Goal: Information Seeking & Learning: Learn about a topic

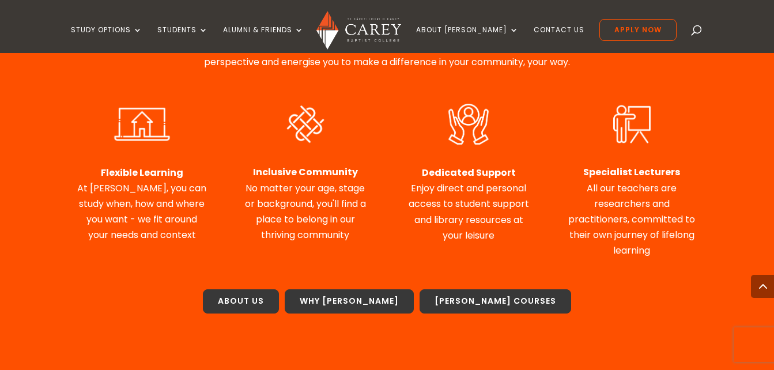
scroll to position [518, 0]
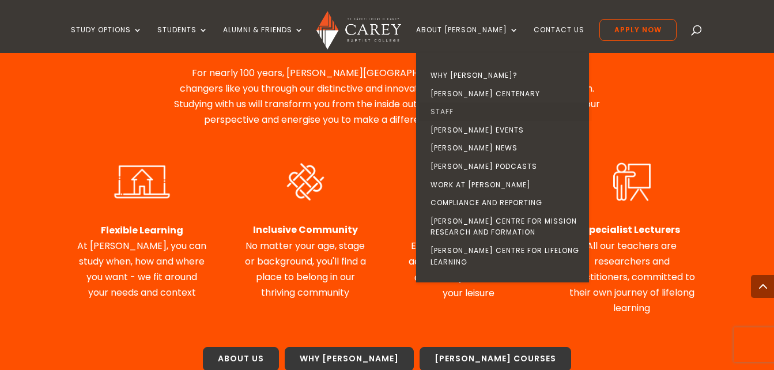
click at [461, 110] on link "Staff" at bounding box center [505, 112] width 173 height 18
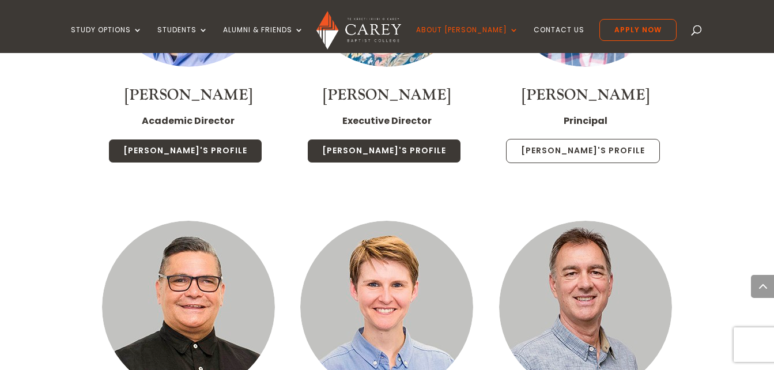
scroll to position [1557, 0]
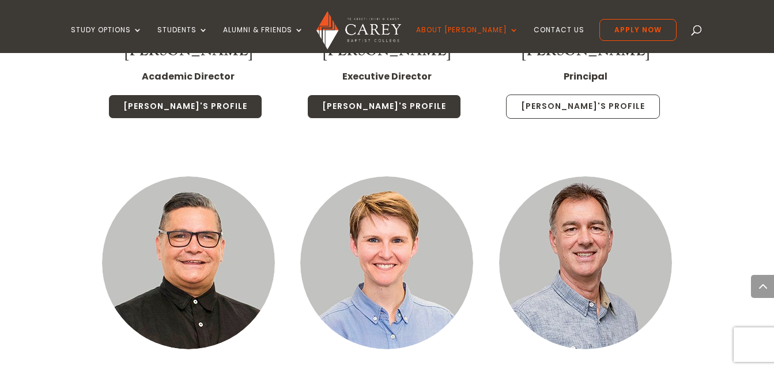
click at [585, 95] on link "Paul's Profile" at bounding box center [583, 107] width 154 height 24
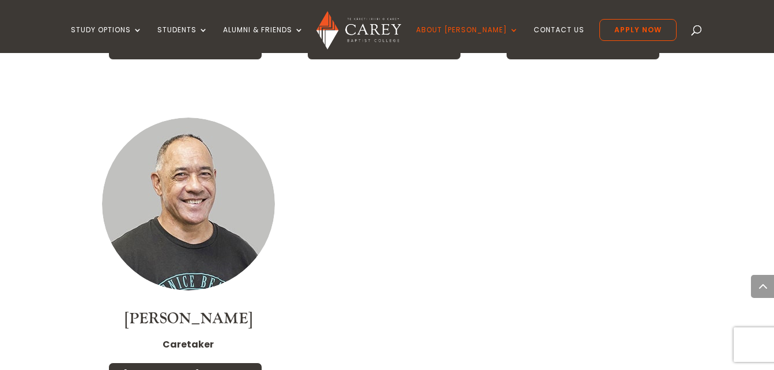
scroll to position [4843, 0]
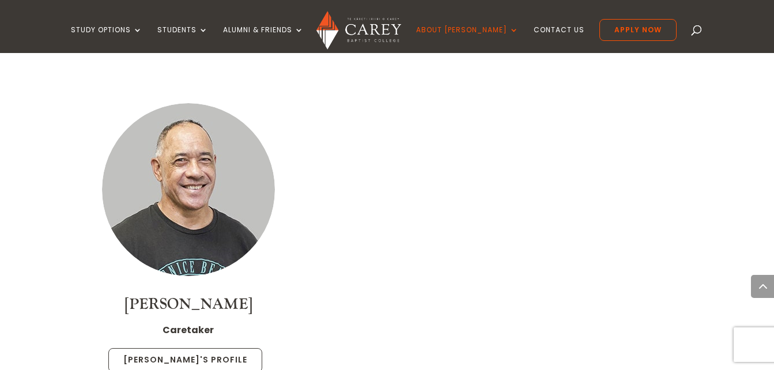
click at [202, 348] on link "Pesa's Profile" at bounding box center [185, 360] width 154 height 24
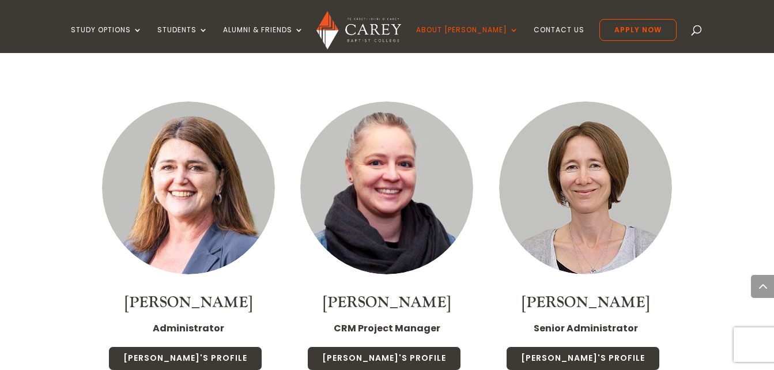
scroll to position [4497, 0]
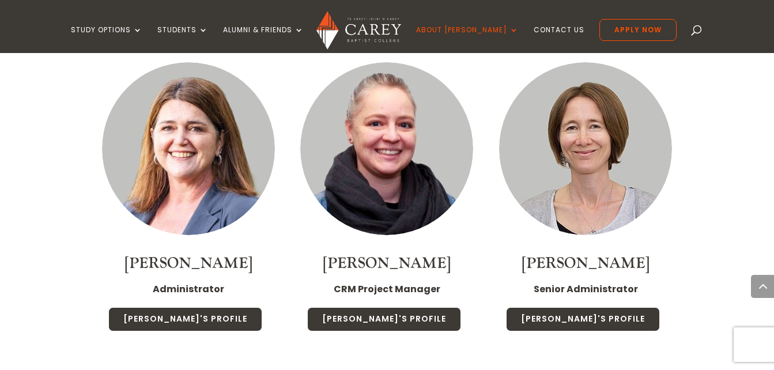
scroll to position [4555, 0]
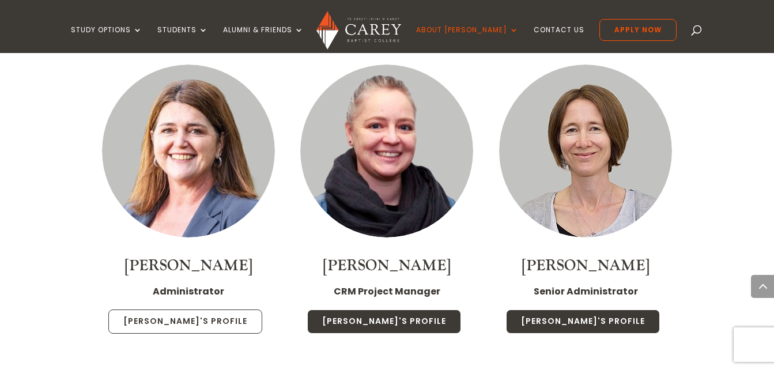
click at [172, 310] on link "Julie's Profile" at bounding box center [185, 322] width 154 height 24
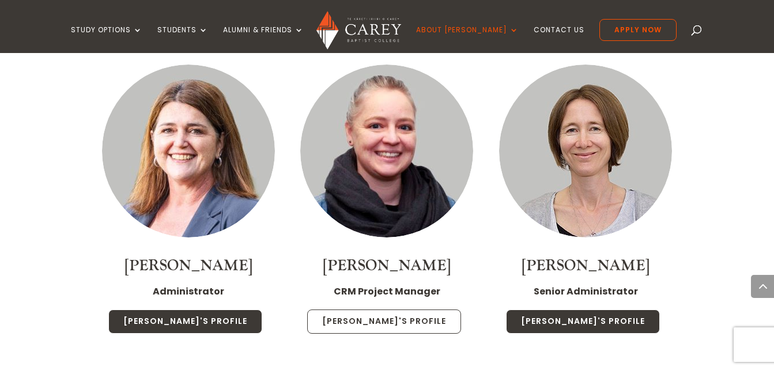
click at [369, 310] on link "Anna's Profile" at bounding box center [384, 322] width 154 height 24
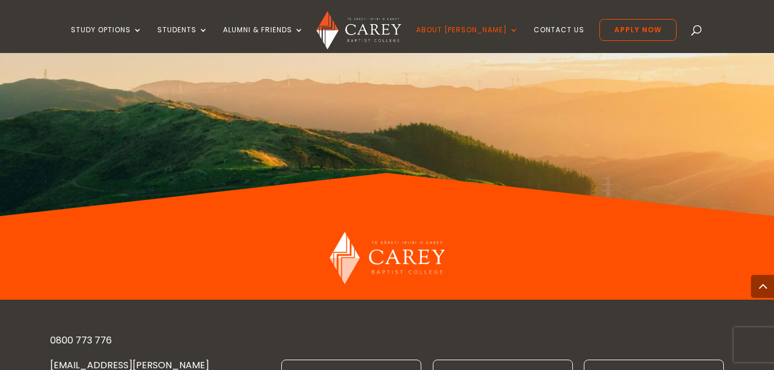
scroll to position [7380, 0]
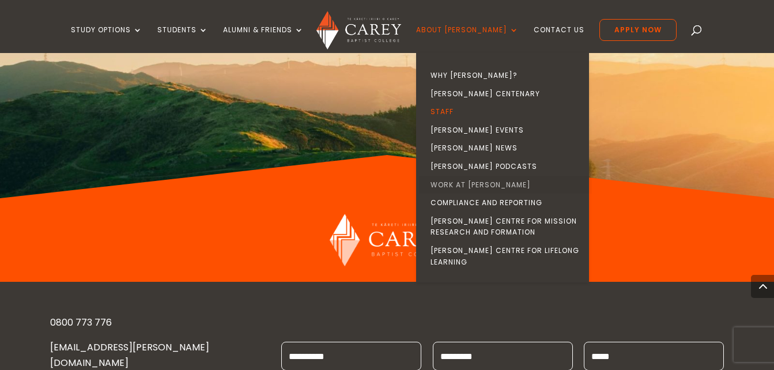
click at [468, 184] on link "Work at [PERSON_NAME]" at bounding box center [505, 185] width 173 height 18
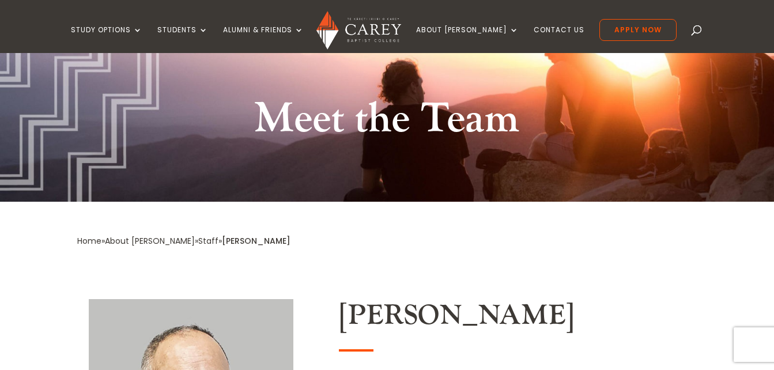
scroll to position [58, 0]
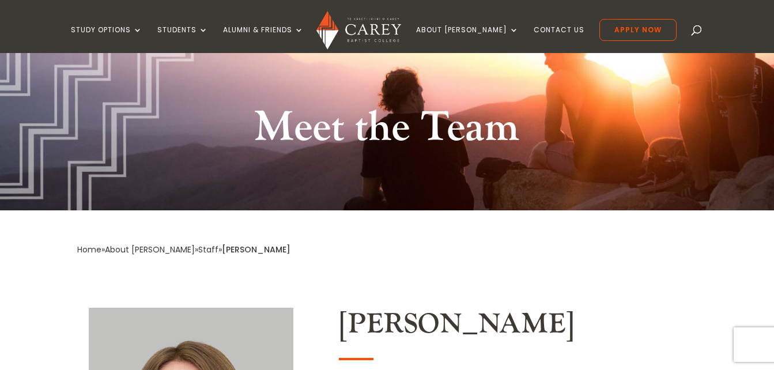
scroll to position [58, 0]
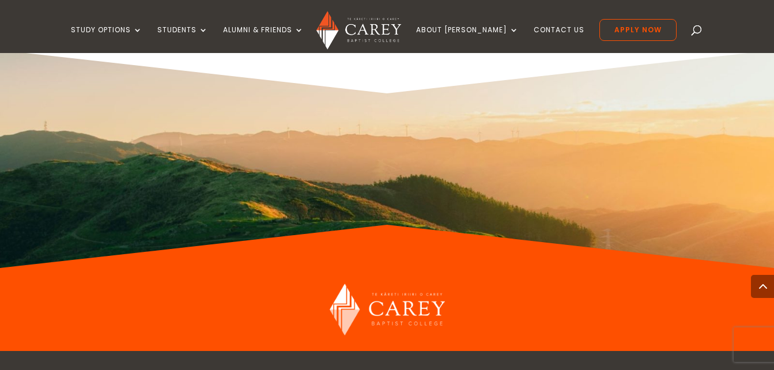
scroll to position [964, 0]
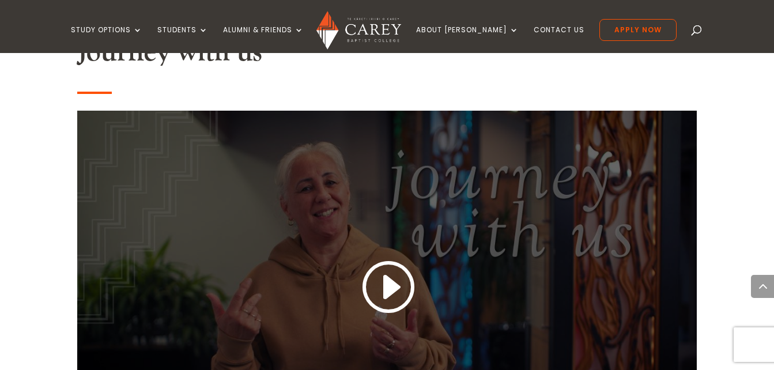
scroll to position [980, 0]
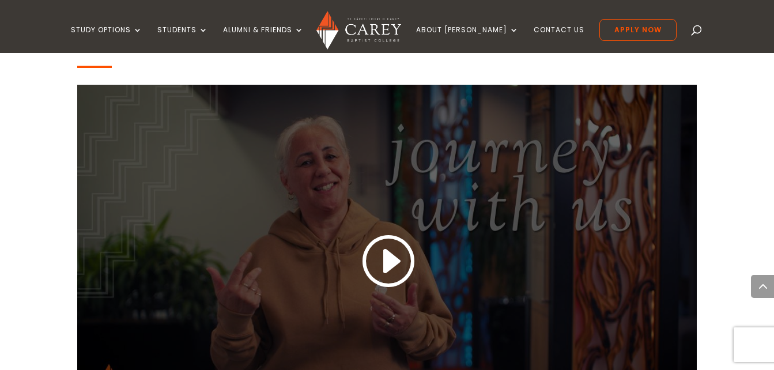
click at [389, 259] on link at bounding box center [386, 262] width 55 height 61
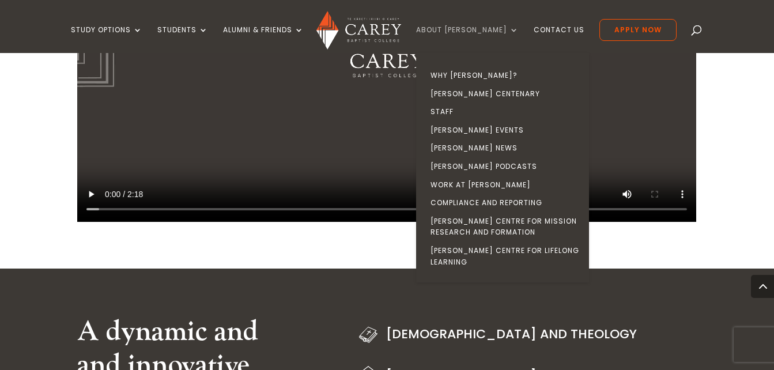
scroll to position [1211, 0]
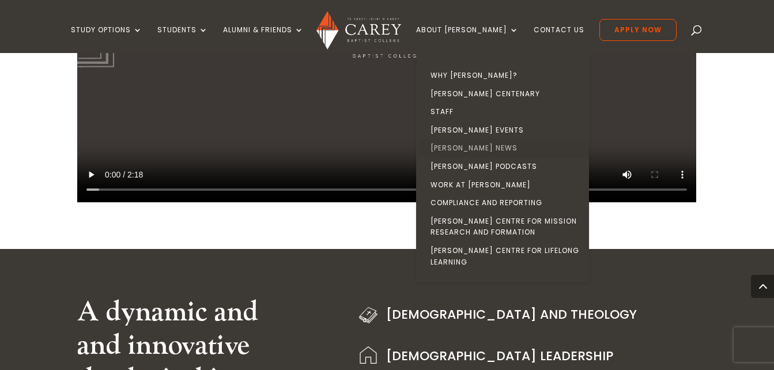
click at [473, 146] on link "[PERSON_NAME] News" at bounding box center [505, 148] width 173 height 18
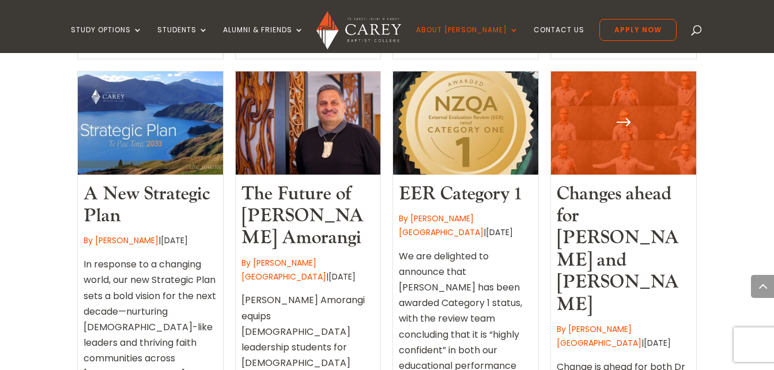
scroll to position [922, 0]
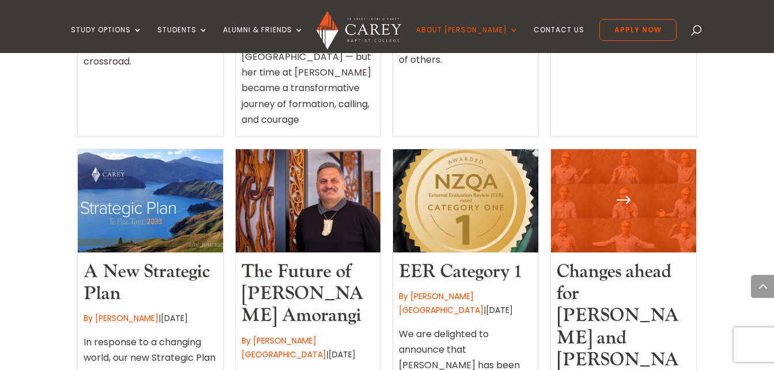
click at [617, 149] on div at bounding box center [623, 200] width 145 height 103
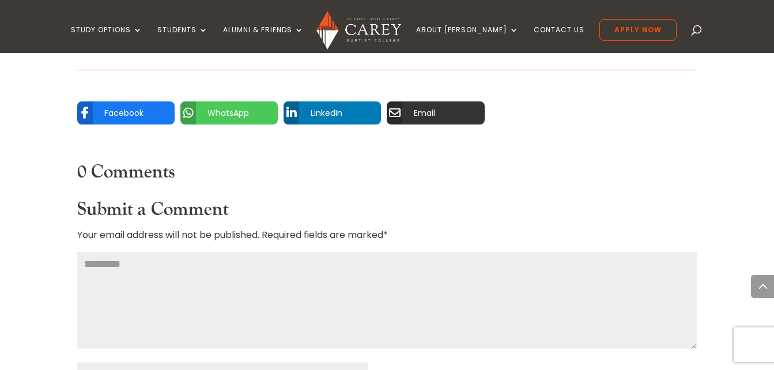
scroll to position [1441, 0]
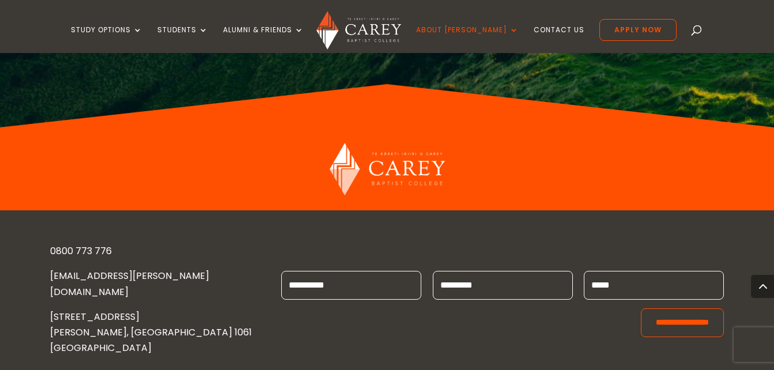
scroll to position [823, 0]
